Goal: Transaction & Acquisition: Download file/media

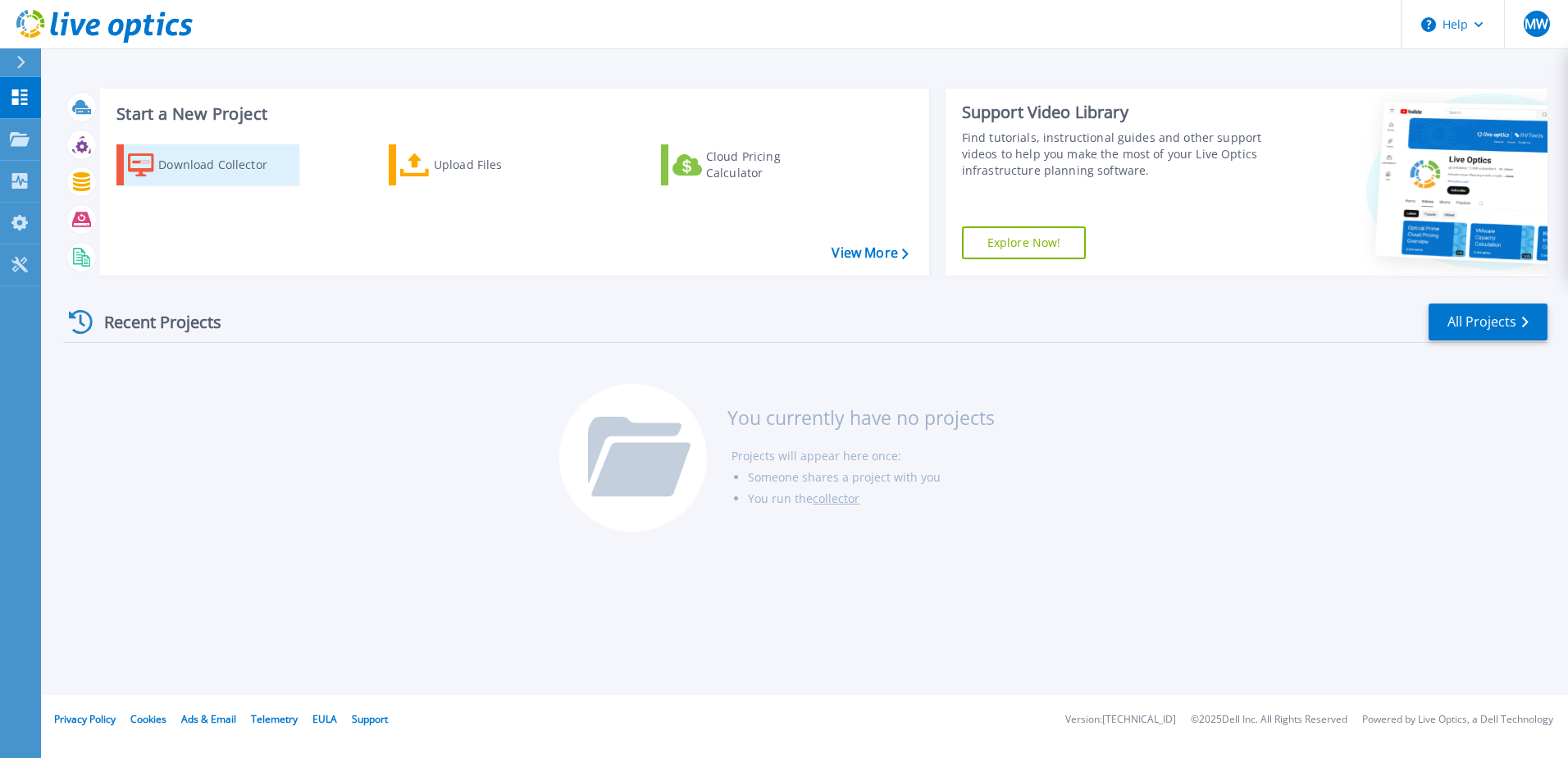
click at [182, 170] on div "Download Collector" at bounding box center [223, 164] width 131 height 33
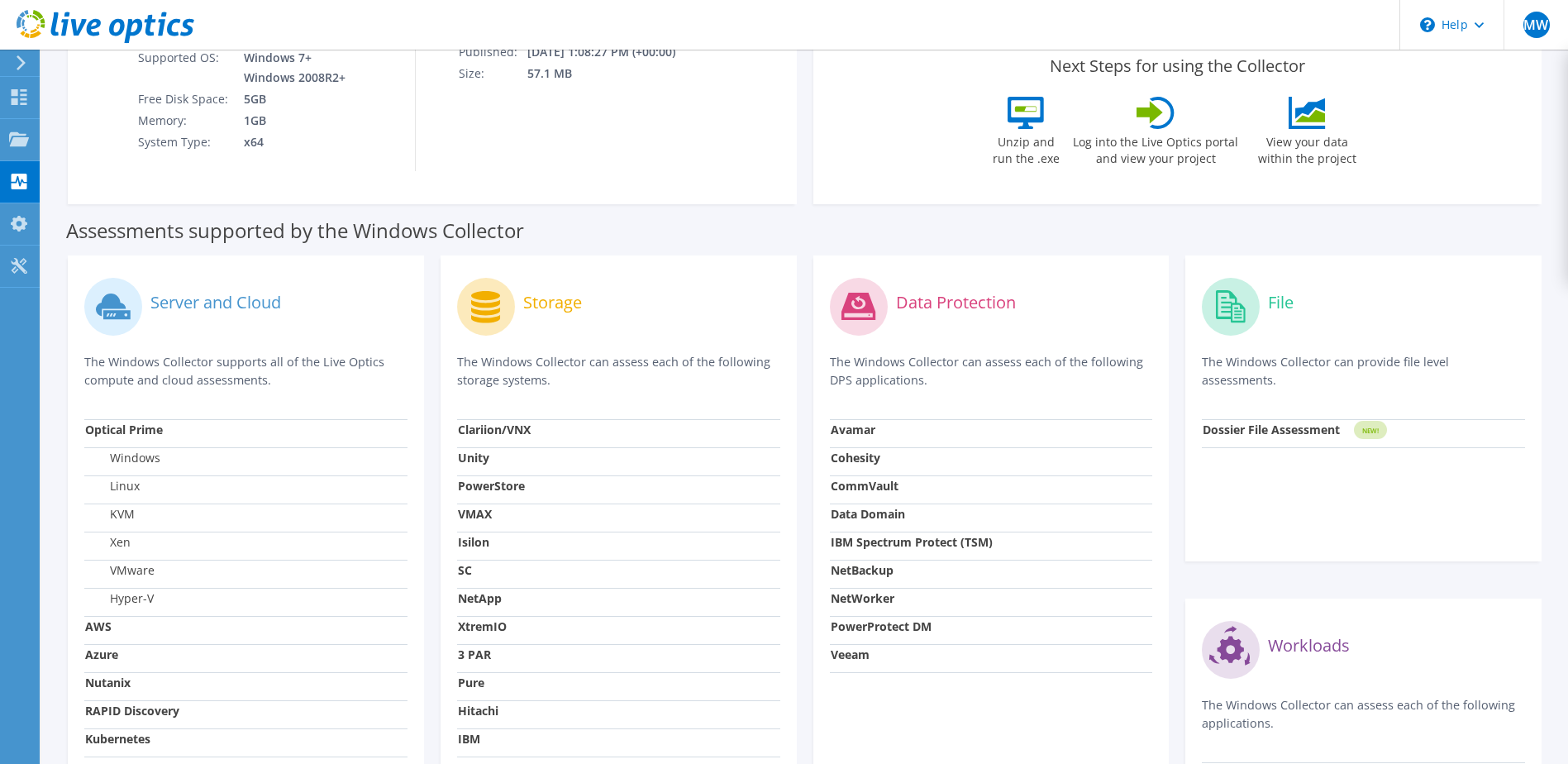
scroll to position [331, 0]
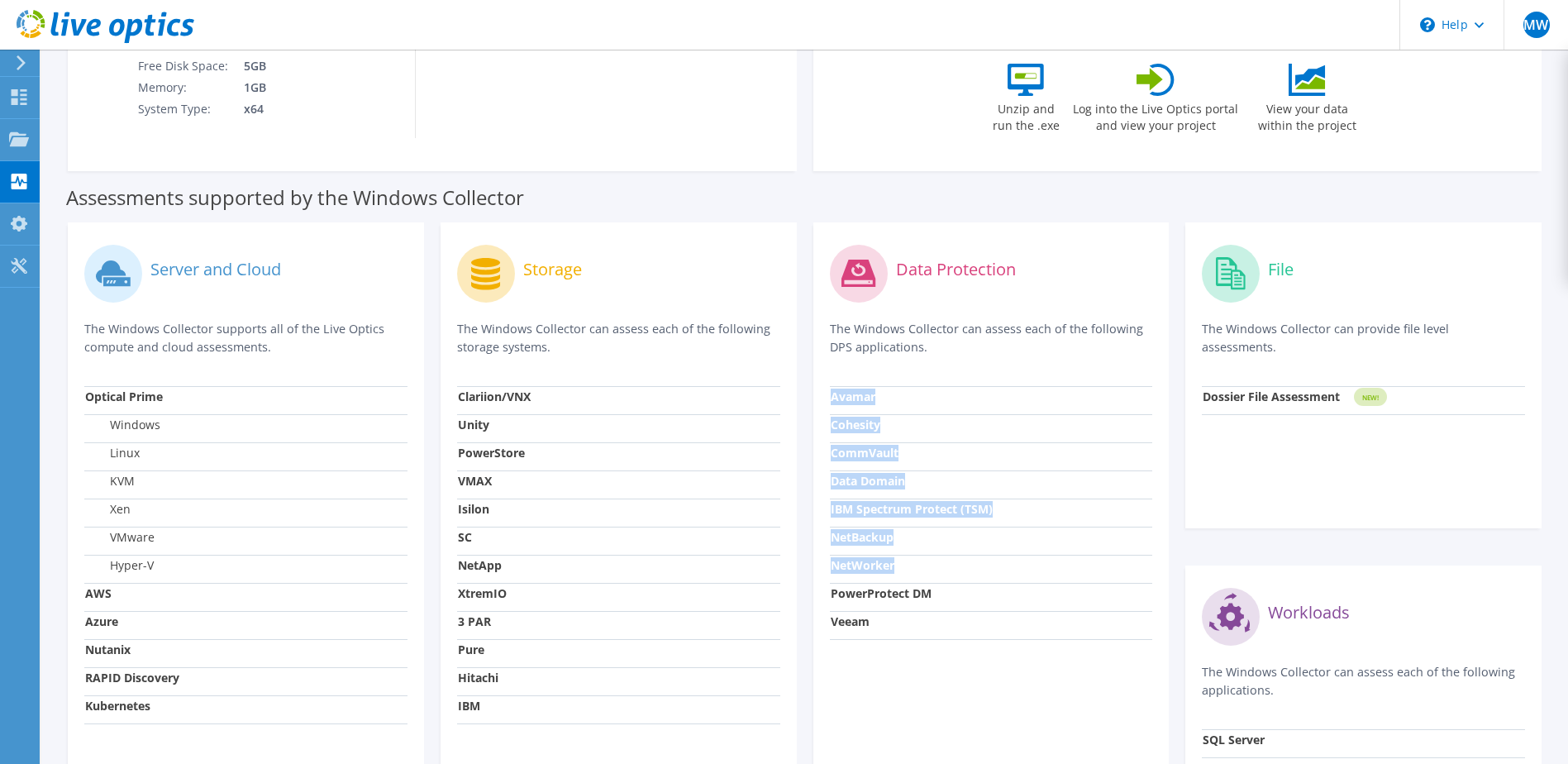
drag, startPoint x: 828, startPoint y: 560, endPoint x: 916, endPoint y: 557, distance: 88.1
click at [916, 557] on div "Data Protection The Windows Collector can assess each of the following DPS appl…" at bounding box center [991, 547] width 356 height 649
drag, startPoint x: 916, startPoint y: 557, endPoint x: 912, endPoint y: 571, distance: 14.6
click at [912, 571] on td "NetWorker" at bounding box center [991, 569] width 324 height 28
drag, startPoint x: 832, startPoint y: 566, endPoint x: 899, endPoint y: 567, distance: 67.0
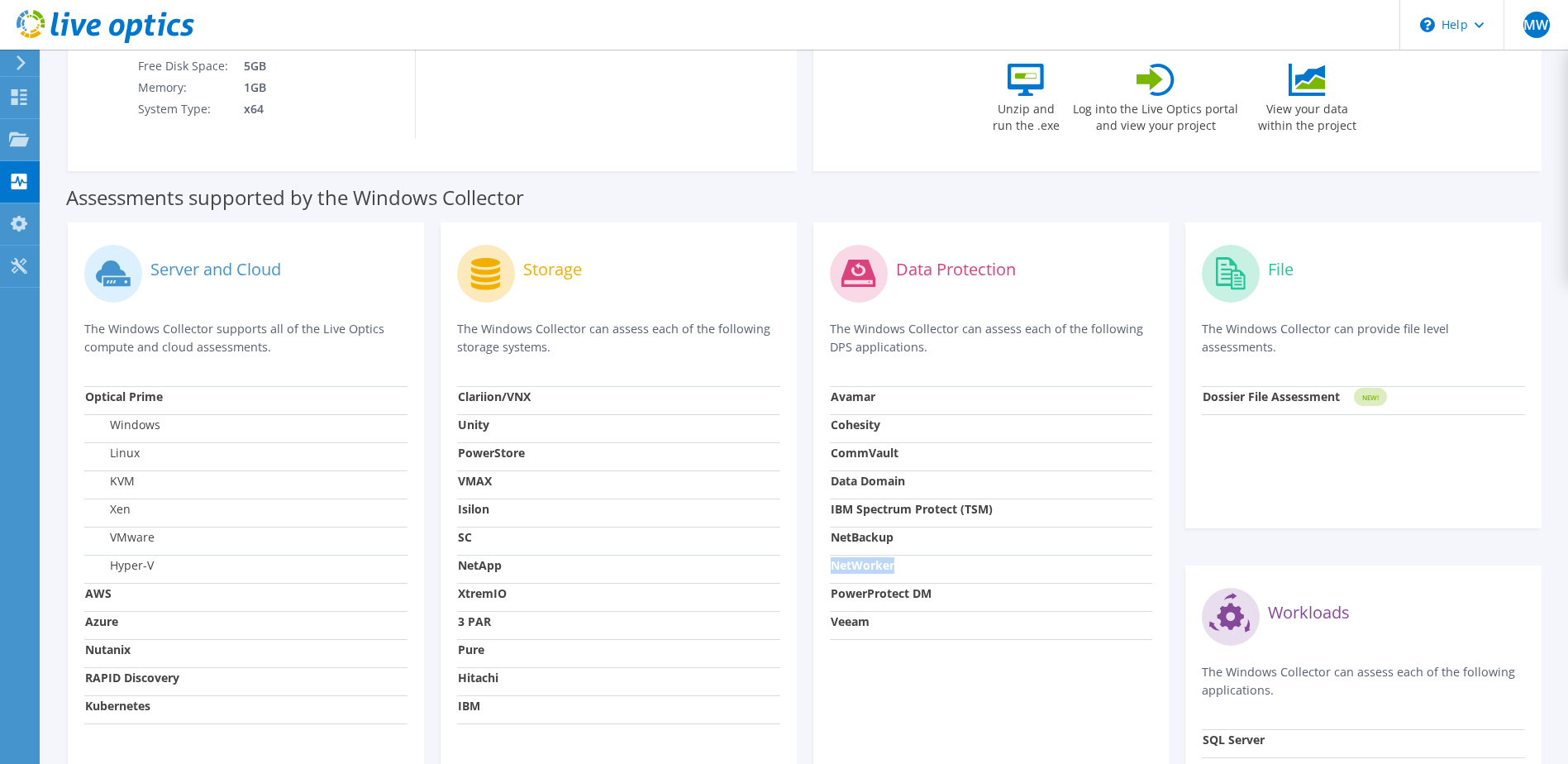
click at [899, 567] on td "NetWorker" at bounding box center [991, 569] width 324 height 28
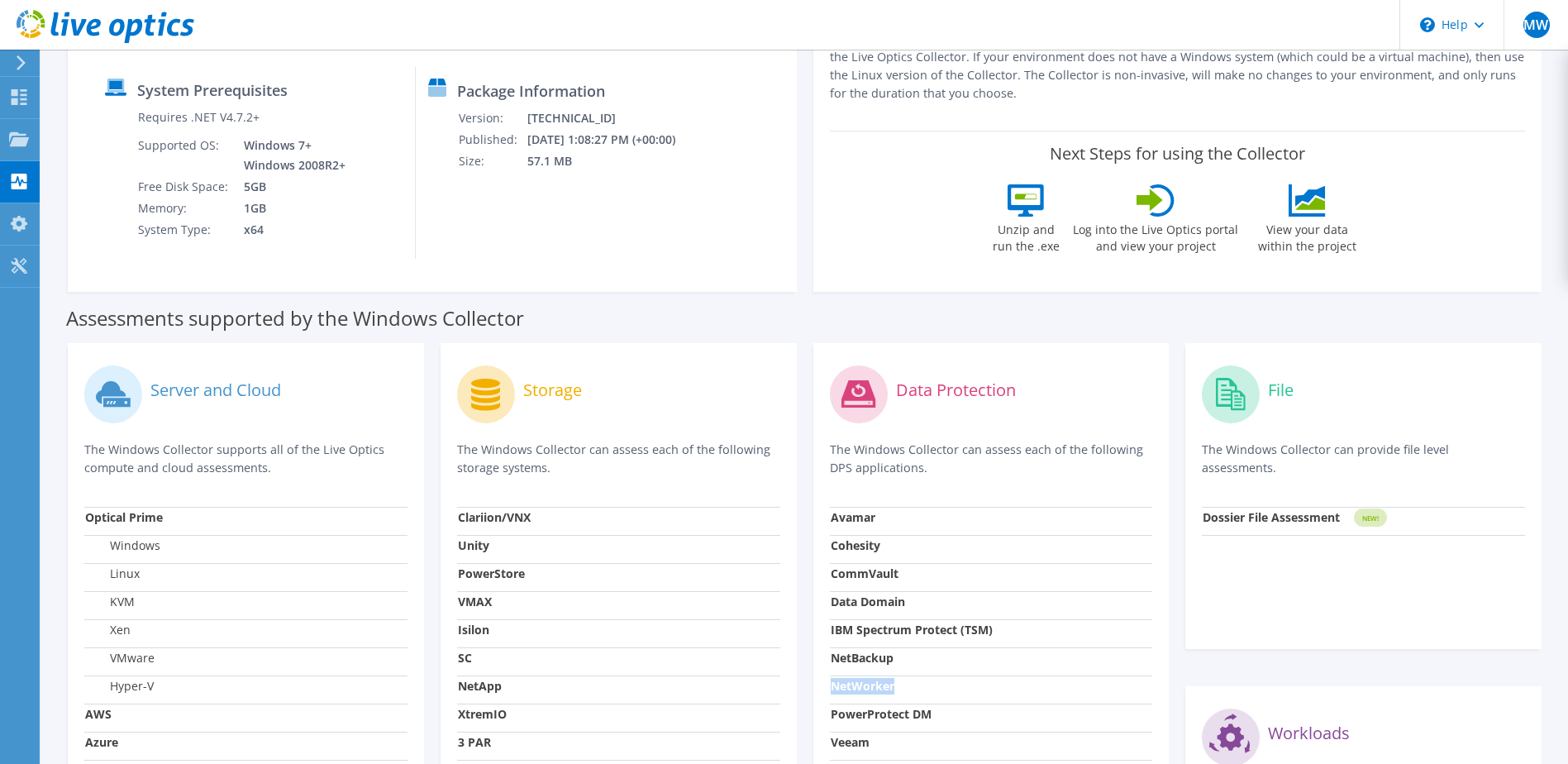
scroll to position [0, 0]
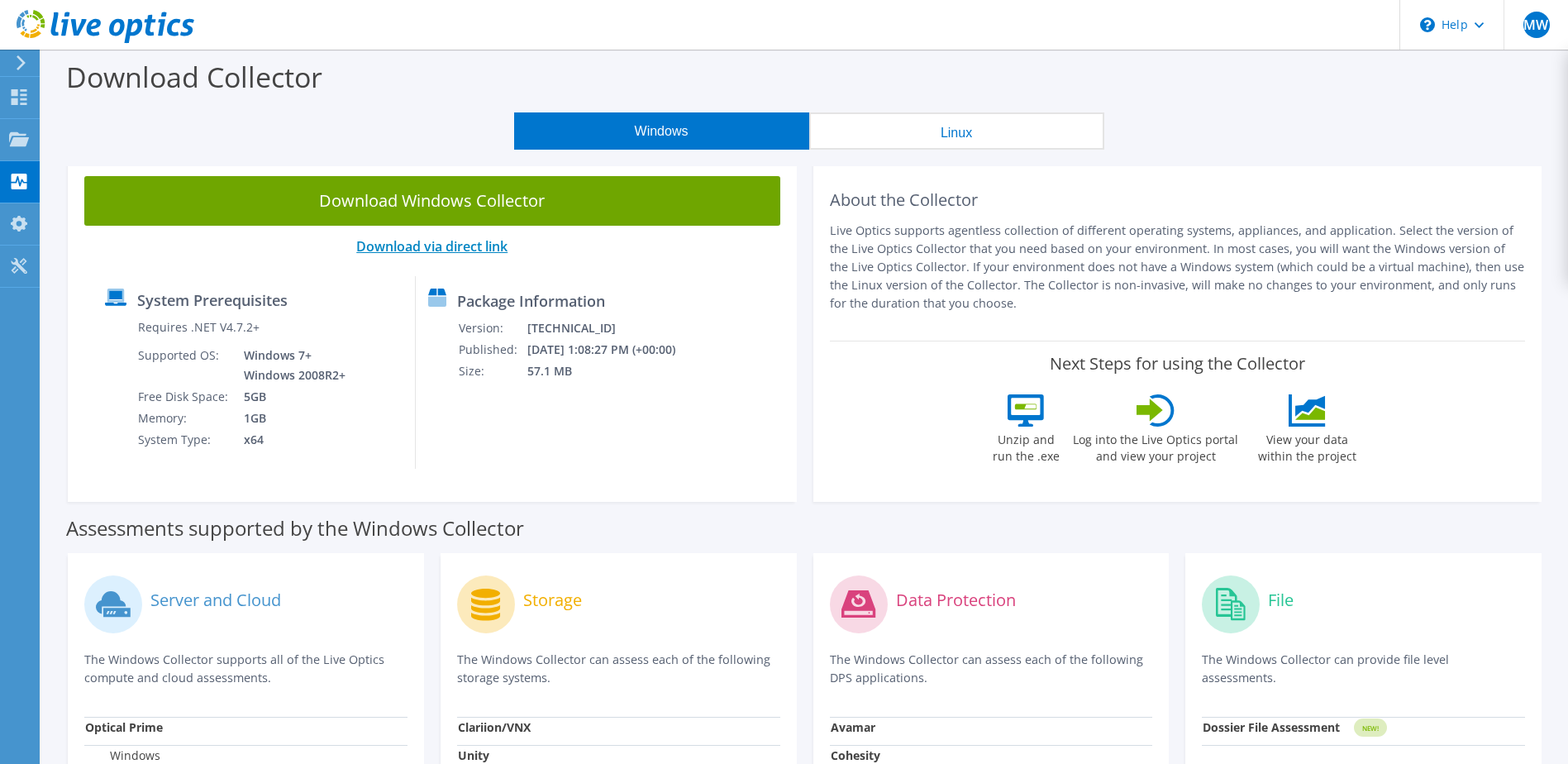
click at [462, 249] on link "Download via direct link" at bounding box center [432, 246] width 152 height 19
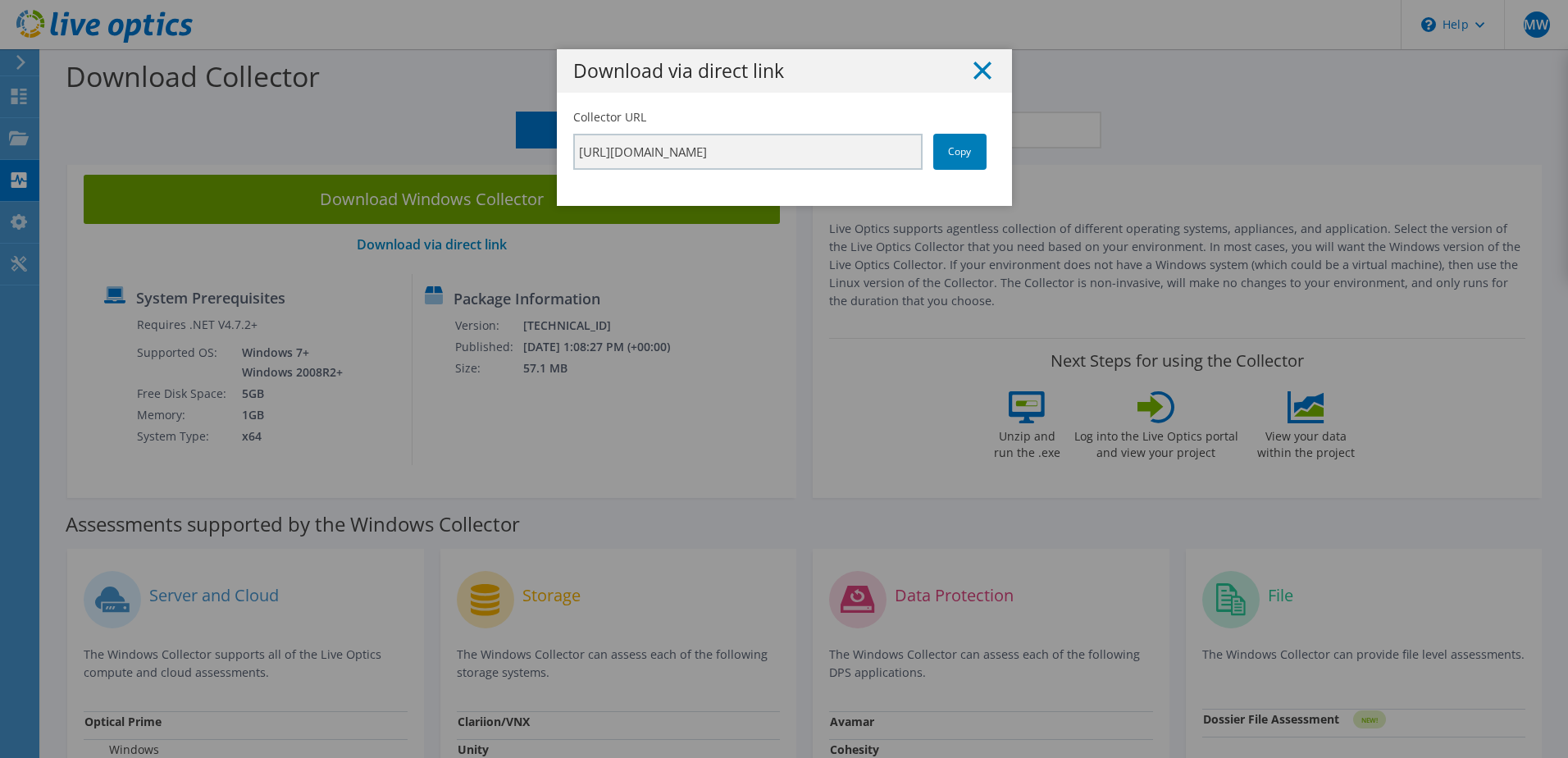
click at [974, 67] on line at bounding box center [982, 70] width 17 height 17
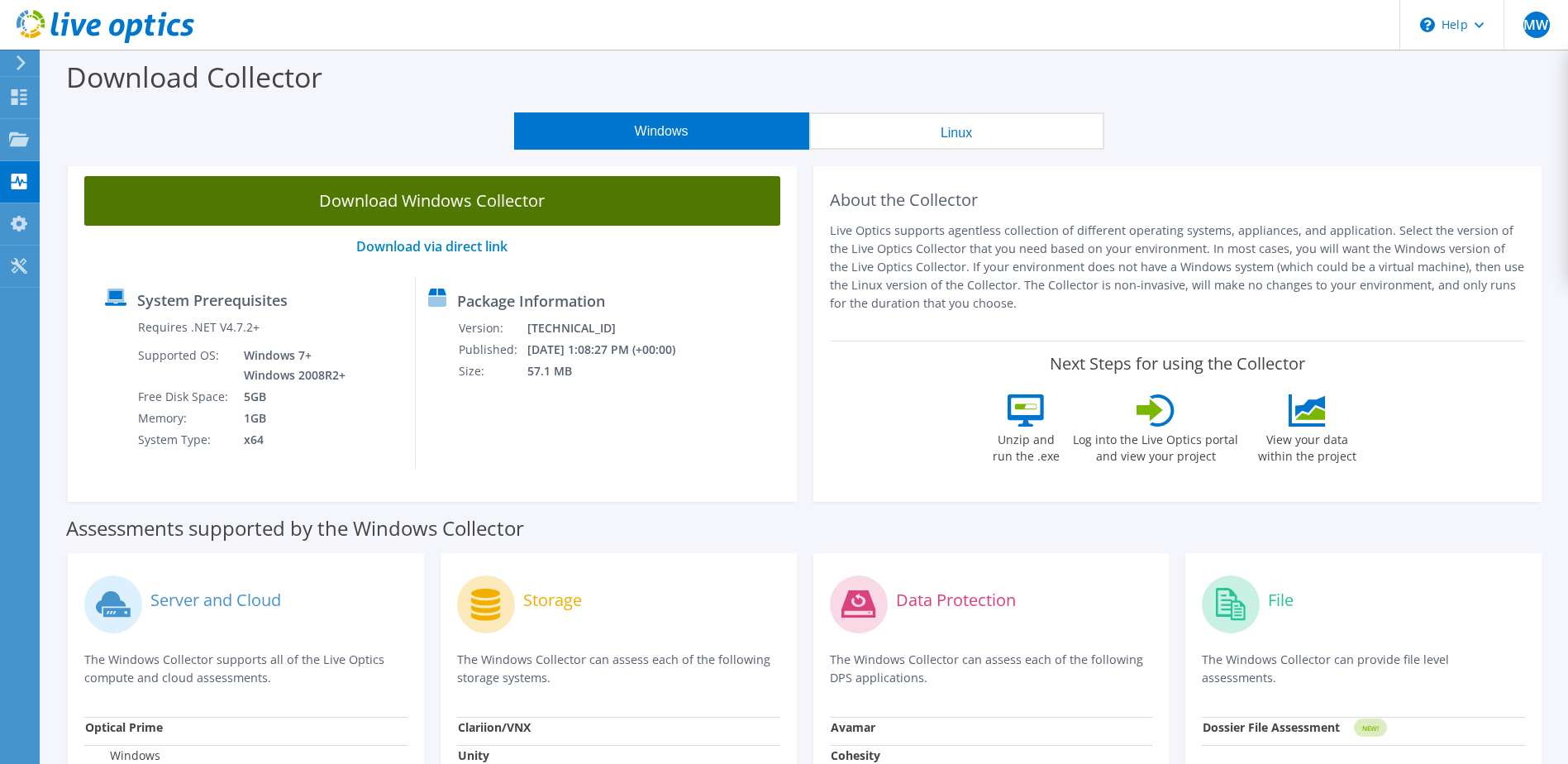
click at [488, 200] on link "Download Windows Collector" at bounding box center [432, 201] width 696 height 50
